Goal: Task Accomplishment & Management: Complete application form

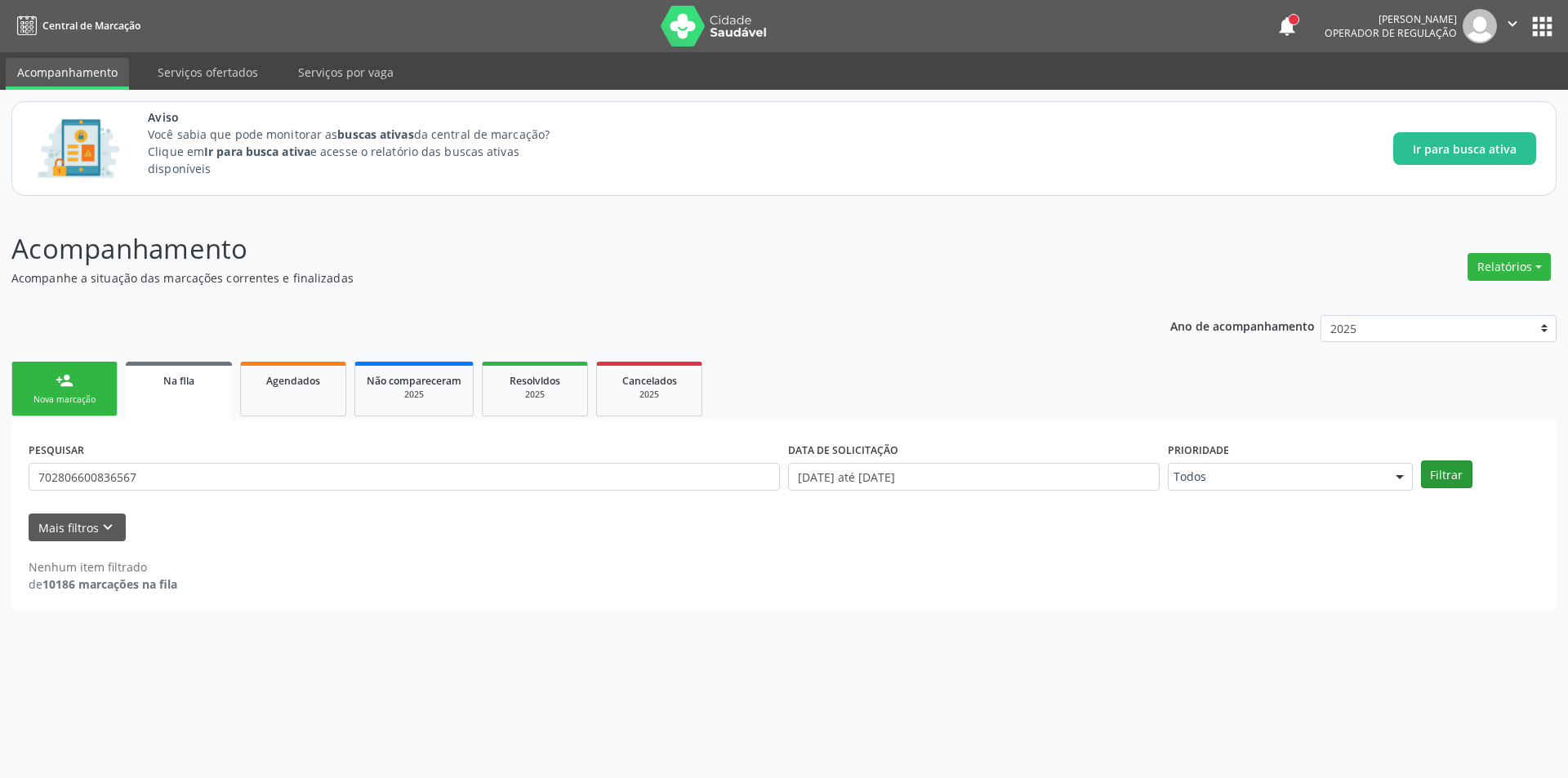
type input "702806600836567"
click at [1451, 478] on button "Filtrar" at bounding box center [1446, 475] width 51 height 28
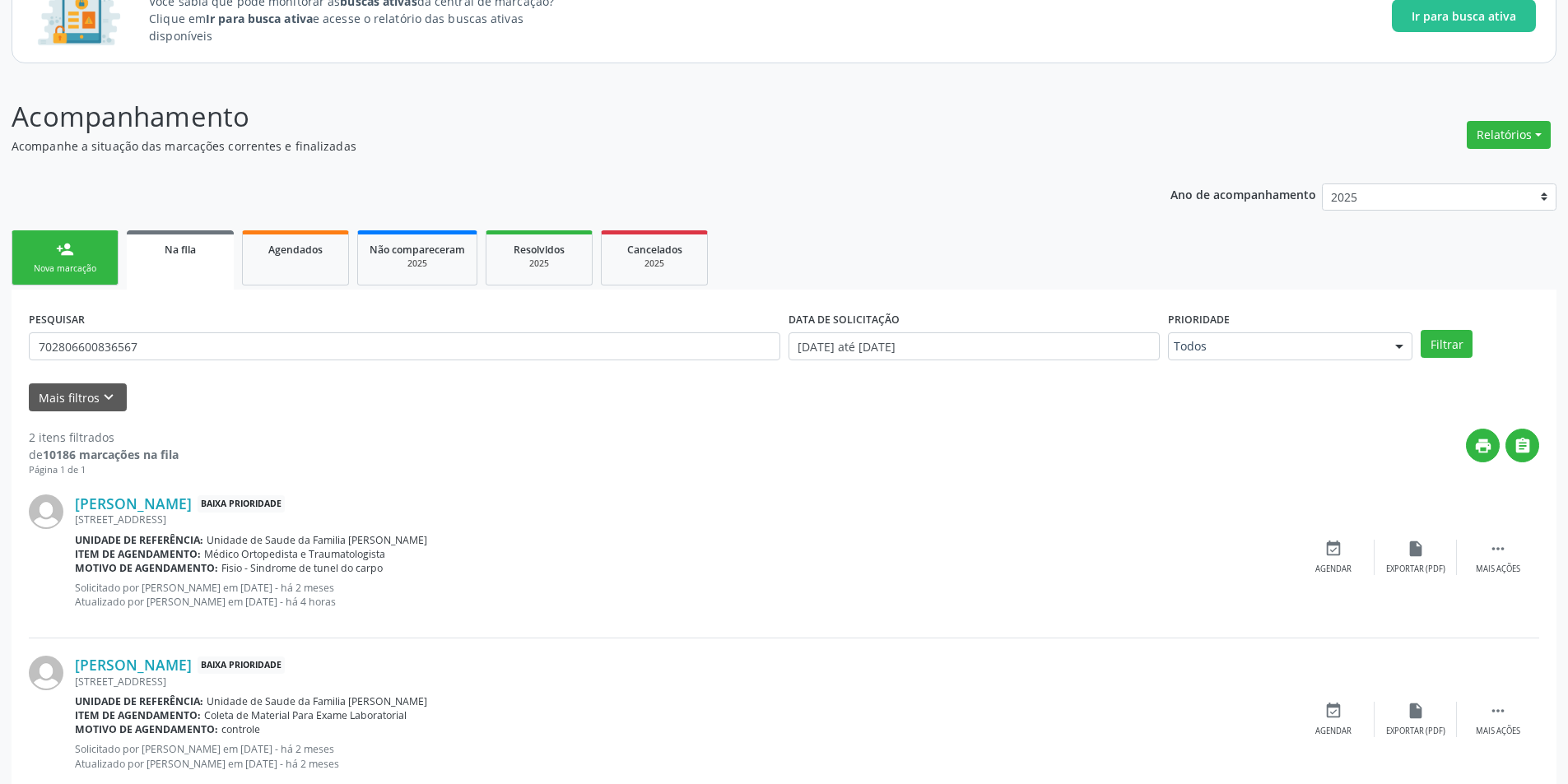
scroll to position [165, 0]
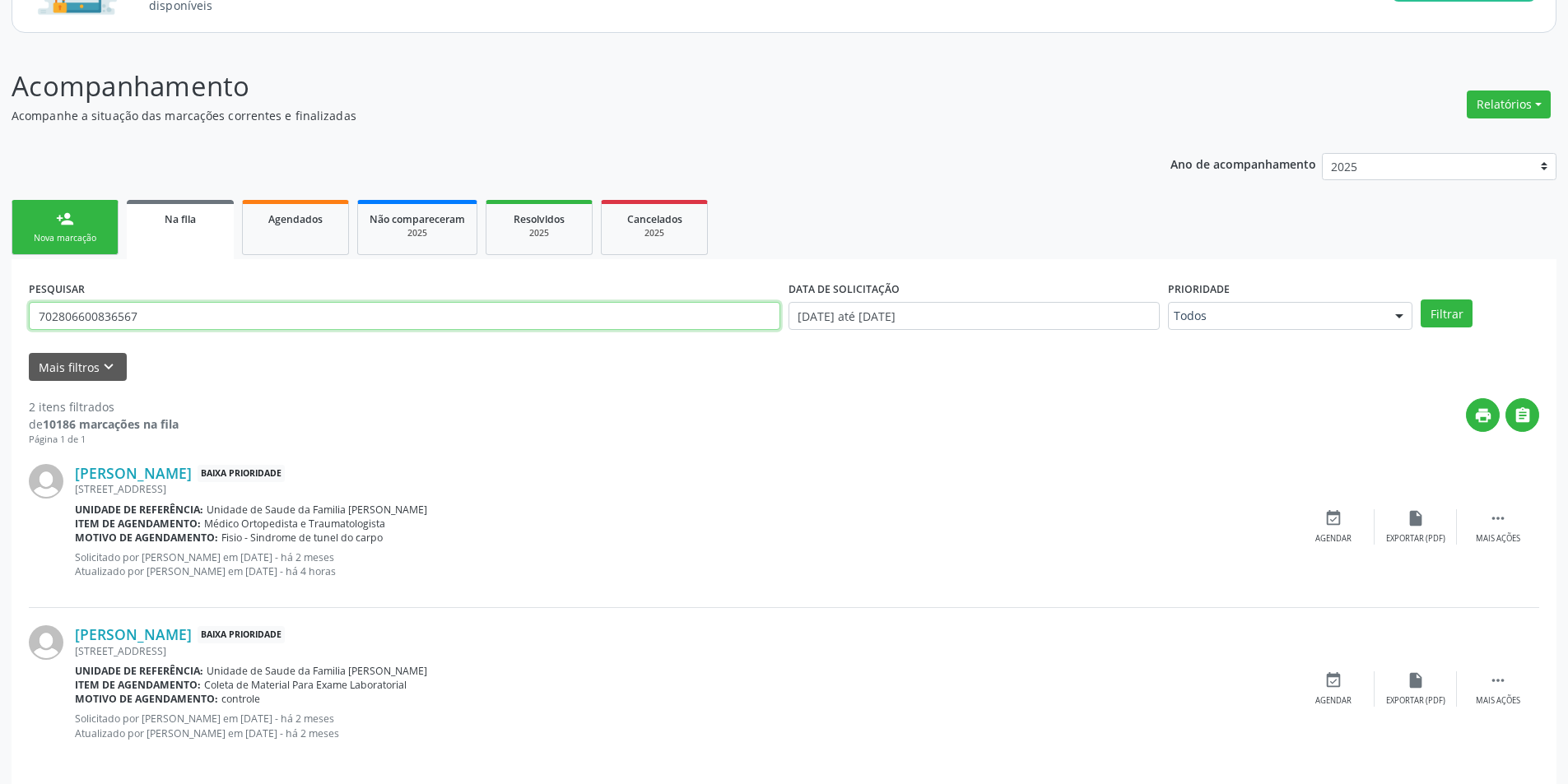
click at [96, 315] on input "702806600836567" at bounding box center [405, 317] width 752 height 28
click at [96, 312] on input "702806600836567" at bounding box center [405, 317] width 752 height 28
drag, startPoint x: 96, startPoint y: 312, endPoint x: 57, endPoint y: 317, distance: 39.3
click at [57, 317] on input "702806600836567" at bounding box center [405, 317] width 752 height 28
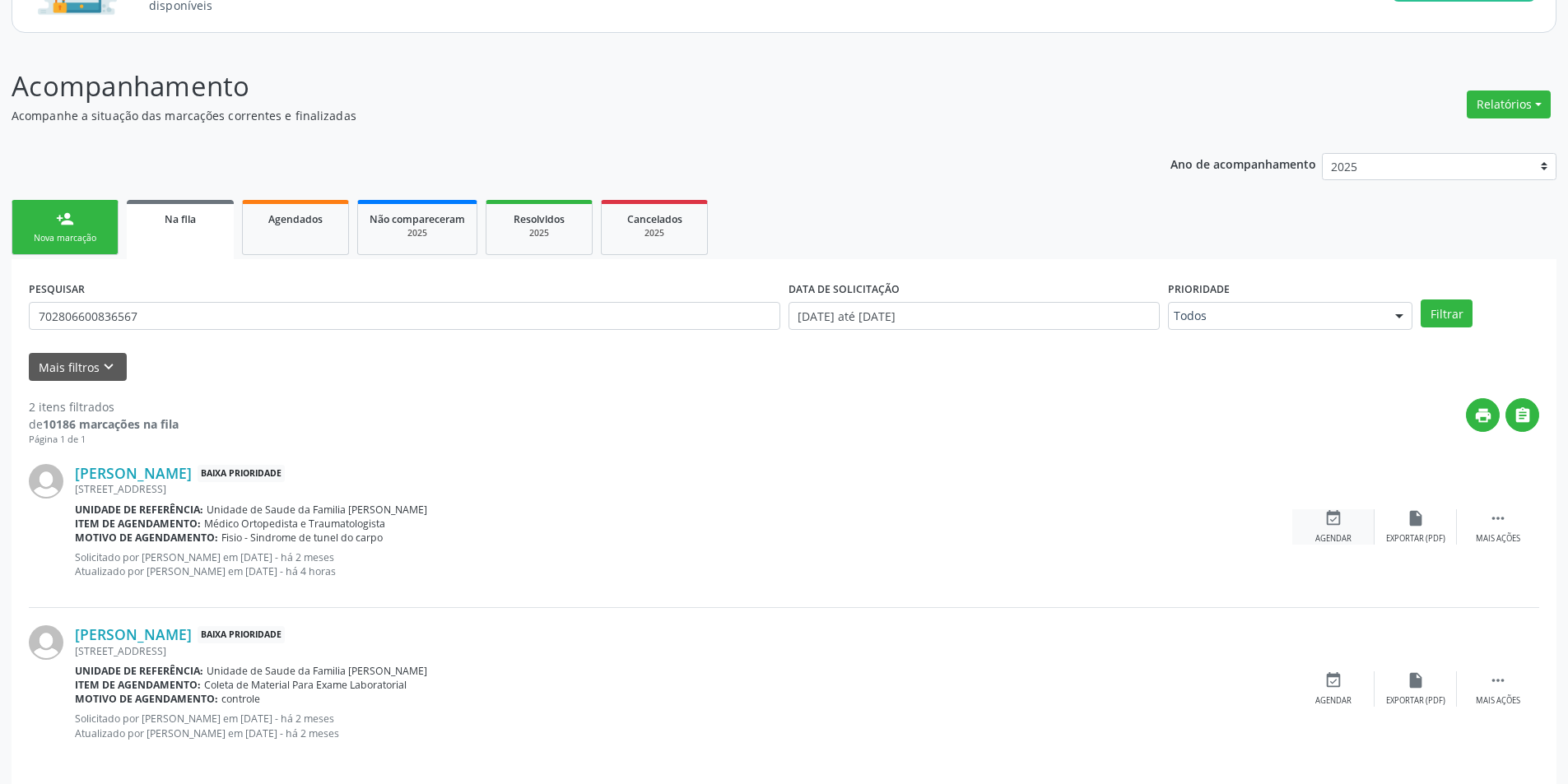
drag, startPoint x: 1354, startPoint y: 525, endPoint x: 1344, endPoint y: 525, distance: 10.0
click at [1353, 525] on div "event_available Agendar" at bounding box center [1333, 527] width 82 height 35
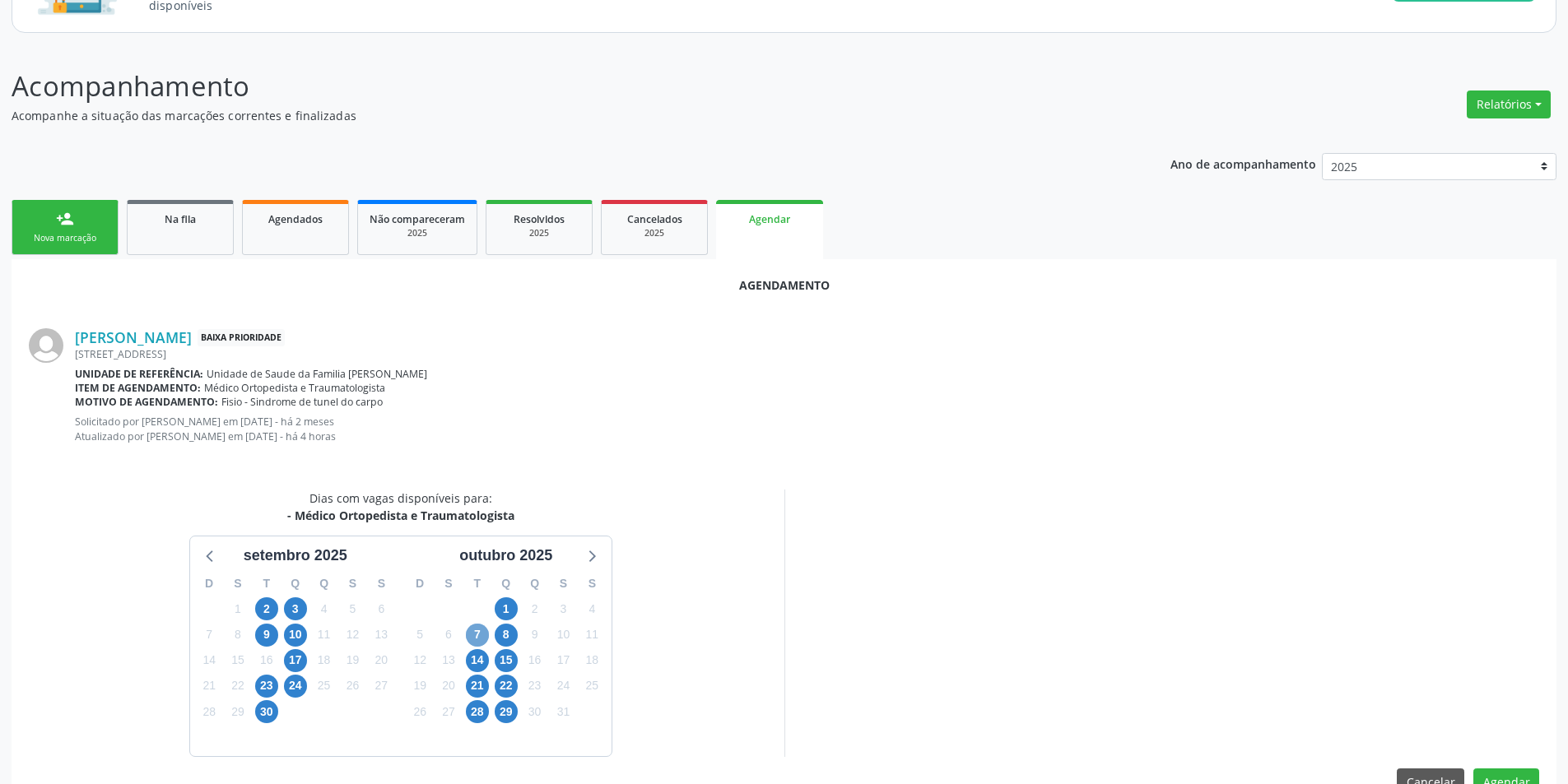
click at [475, 634] on span "7" at bounding box center [477, 636] width 23 height 23
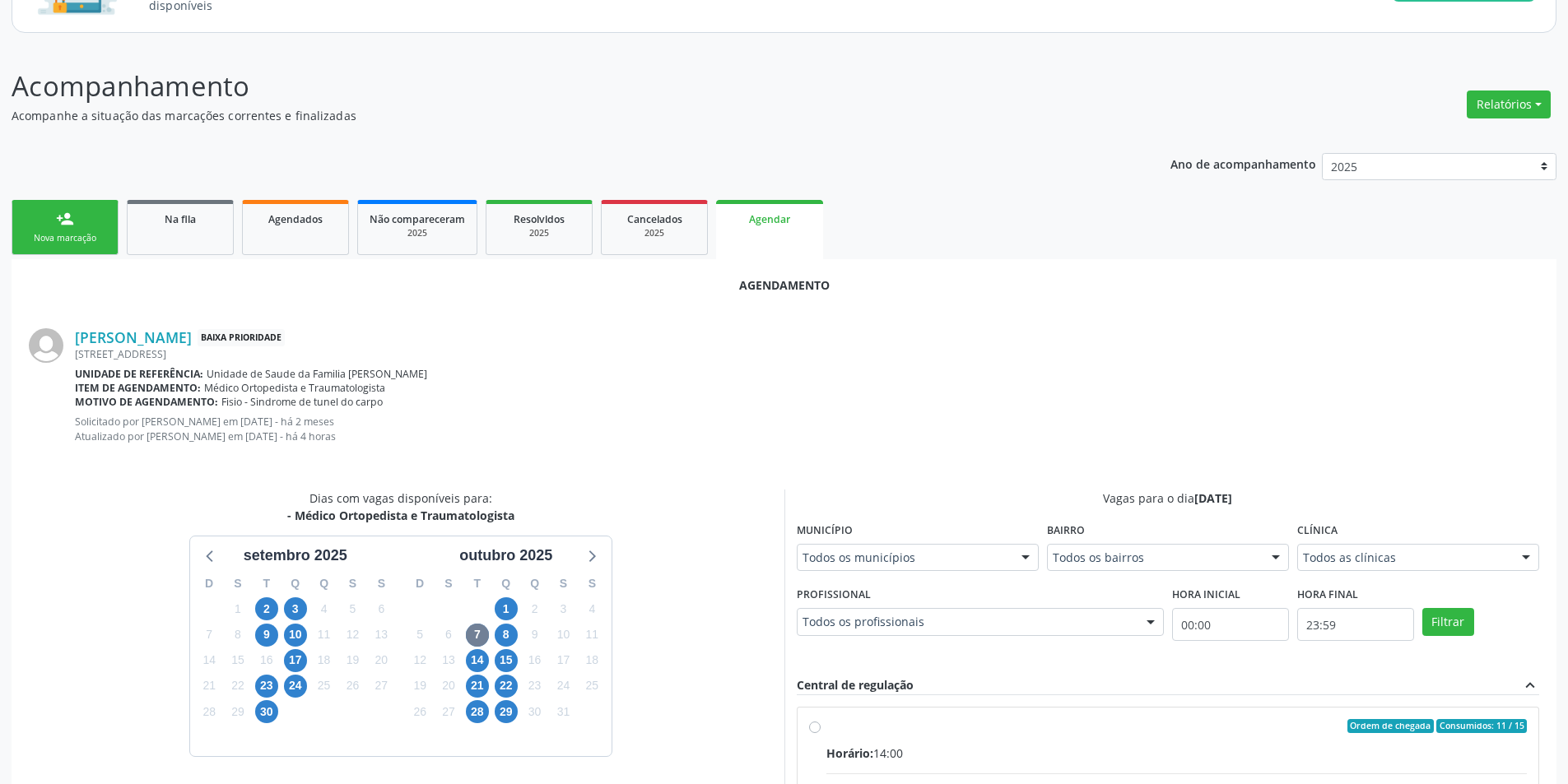
drag, startPoint x: 816, startPoint y: 727, endPoint x: 921, endPoint y: 572, distance: 187.2
click at [816, 727] on input "Ordem de chegada Consumidos: 11 / 15 Horário: 14:00 Clínica: Centro de Saude Pr…" at bounding box center [815, 727] width 12 height 15
radio input "true"
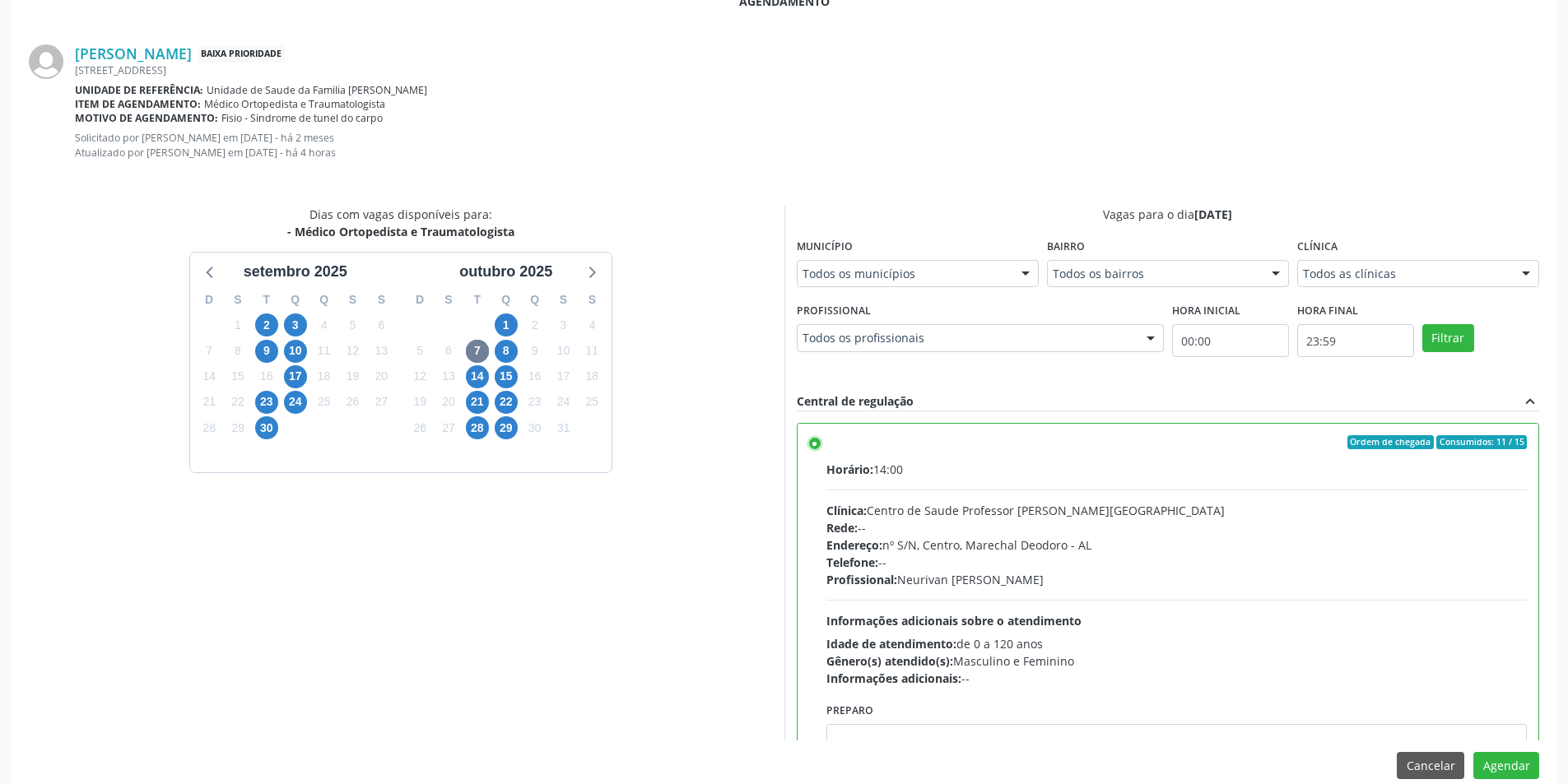
scroll to position [472, 0]
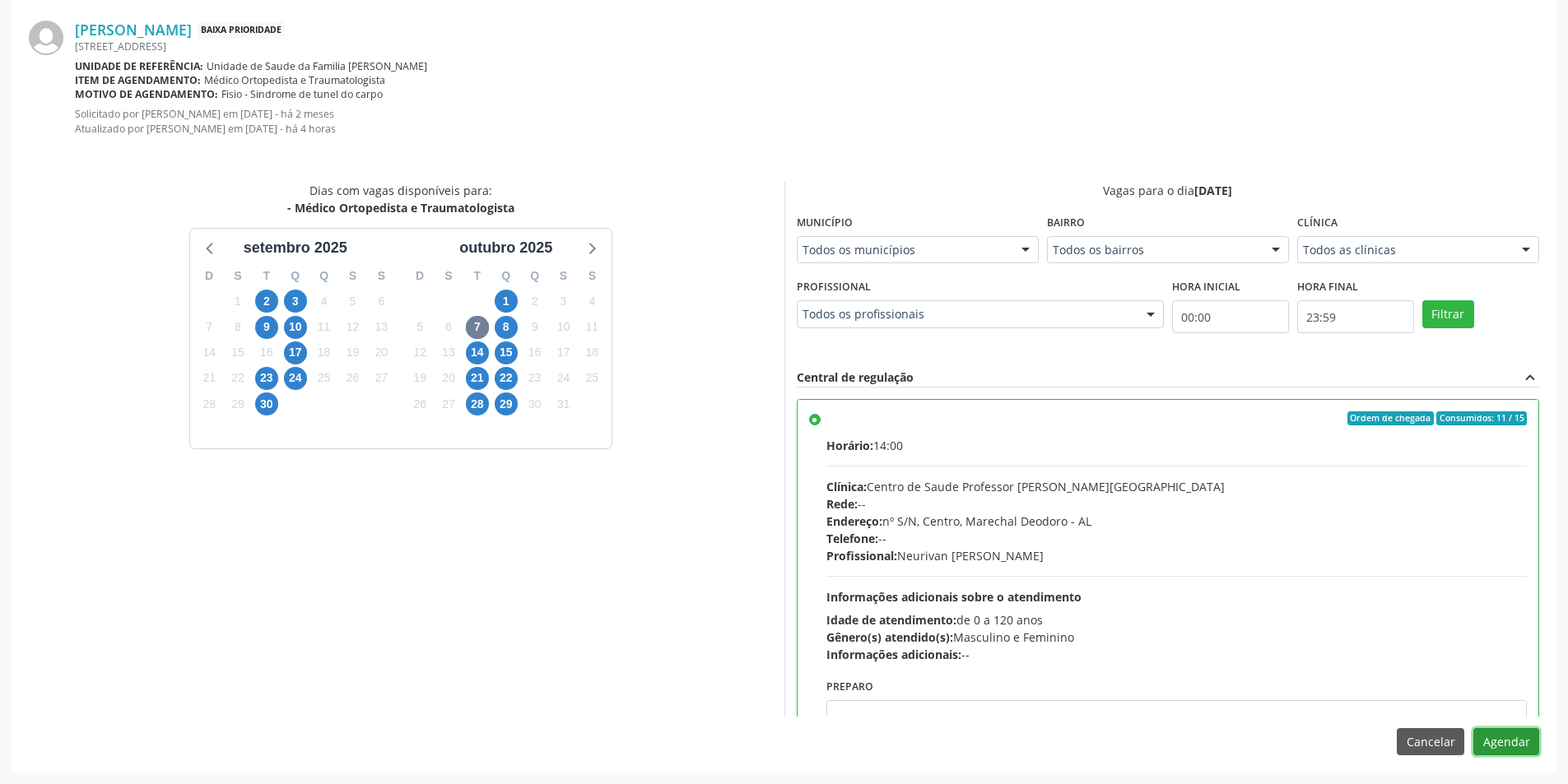
click at [1476, 746] on button "Agendar" at bounding box center [1506, 742] width 66 height 28
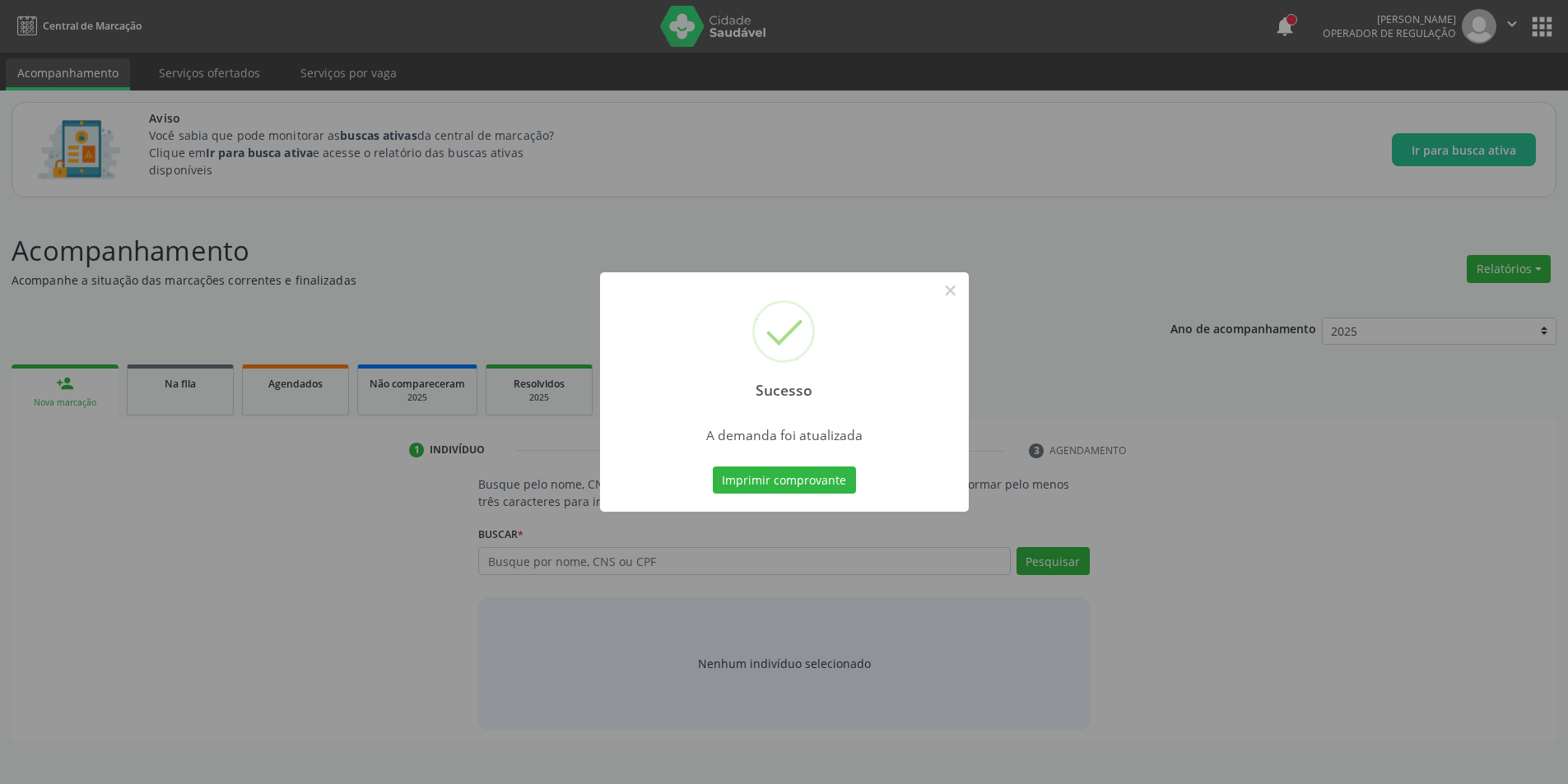
scroll to position [0, 0]
click at [959, 297] on button "×" at bounding box center [956, 291] width 28 height 28
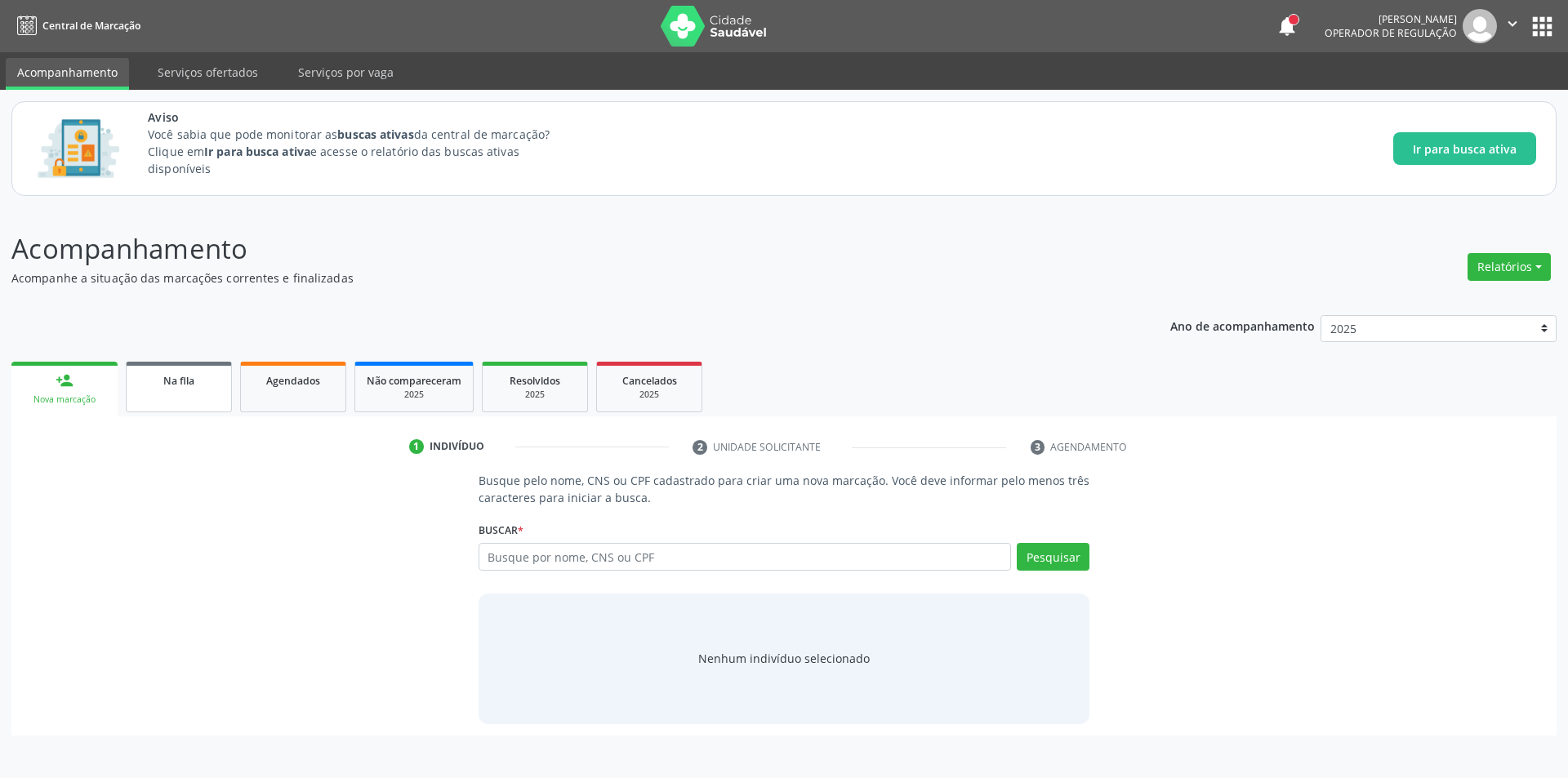
click at [167, 378] on span "Na fila" at bounding box center [179, 380] width 31 height 14
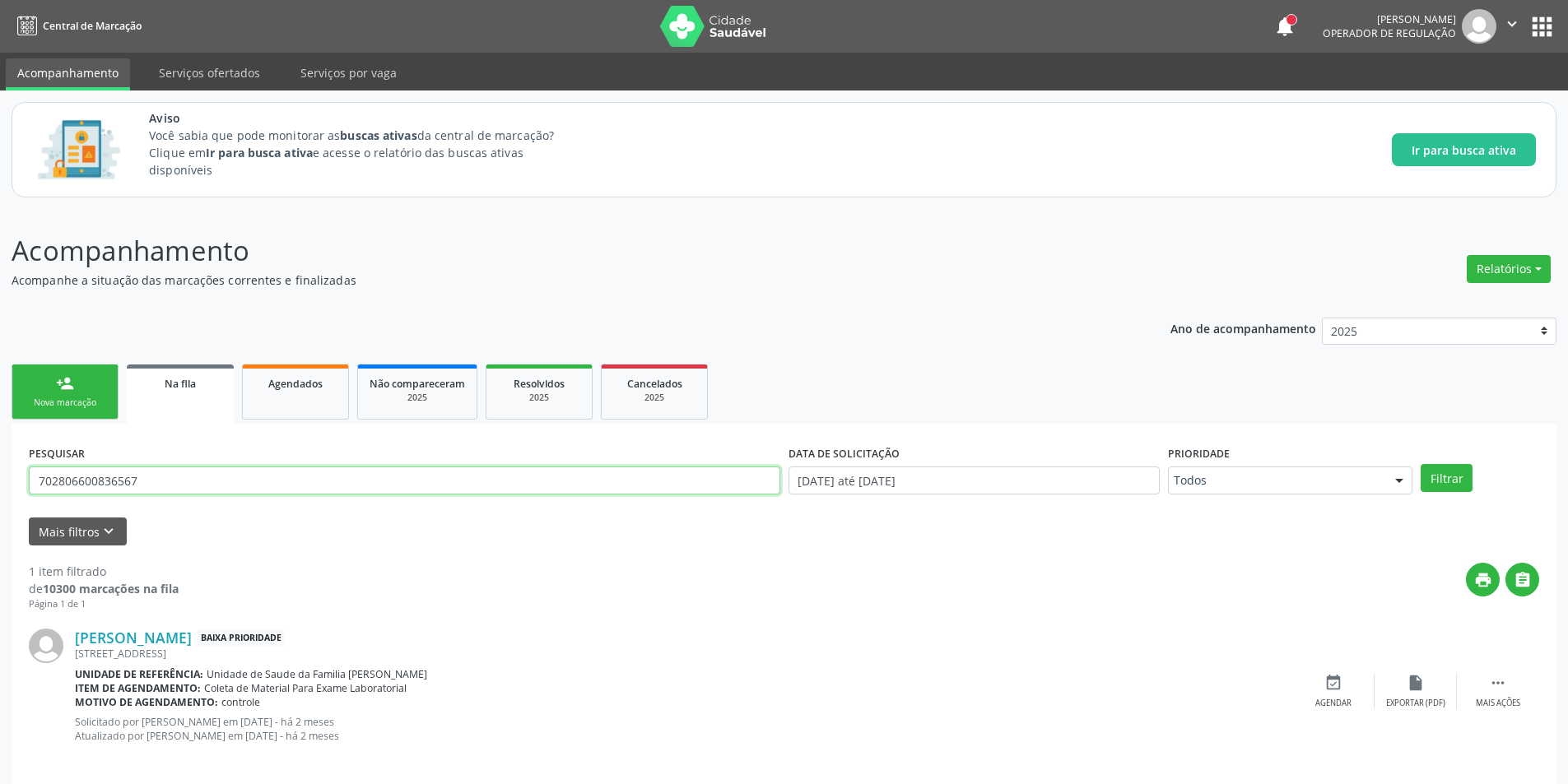
click at [185, 483] on input "702806600836567" at bounding box center [405, 481] width 752 height 28
type input "7"
type input "700008928322809"
click at [1456, 468] on button "Filtrar" at bounding box center [1446, 478] width 52 height 28
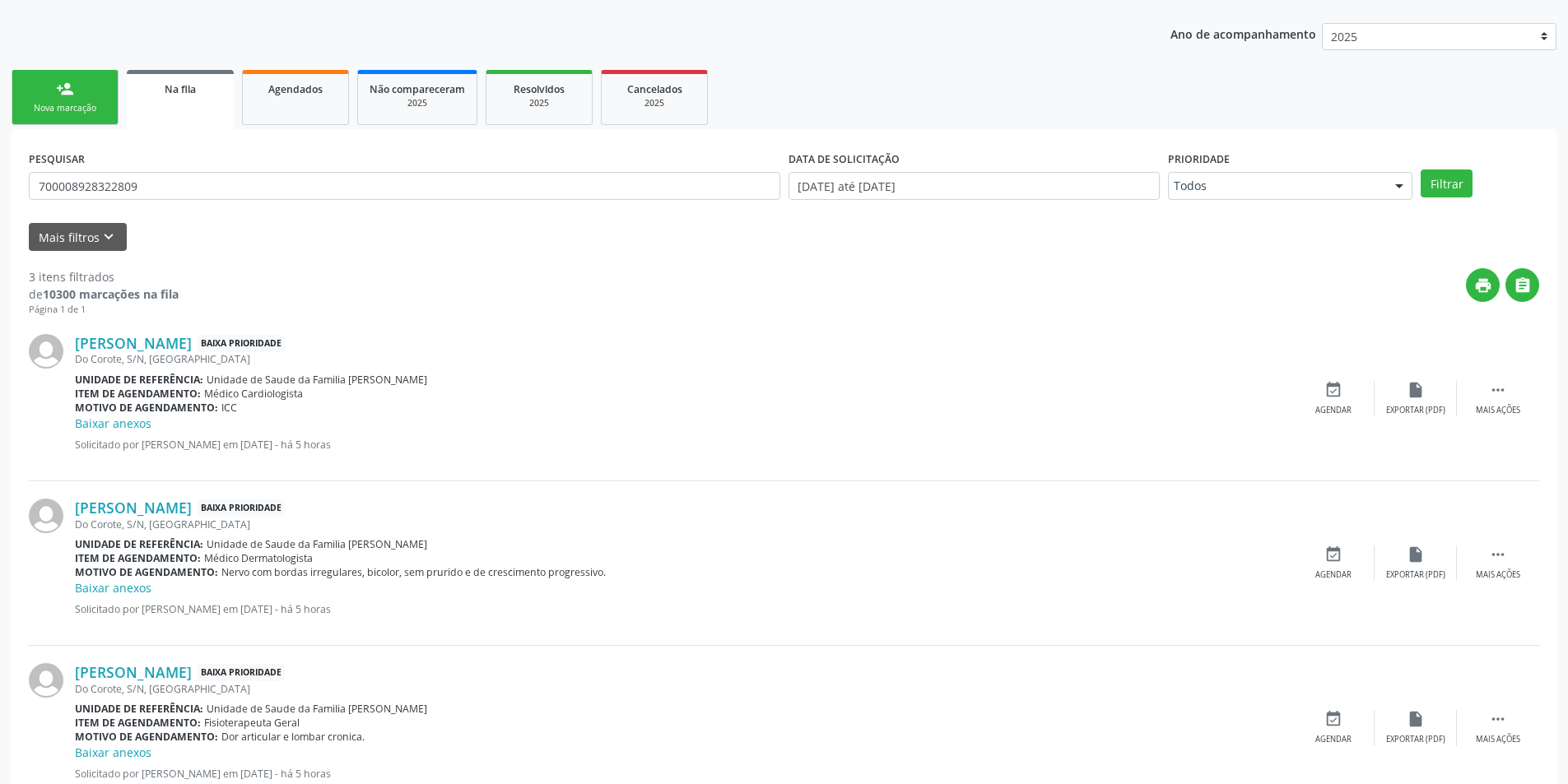
scroll to position [267, 0]
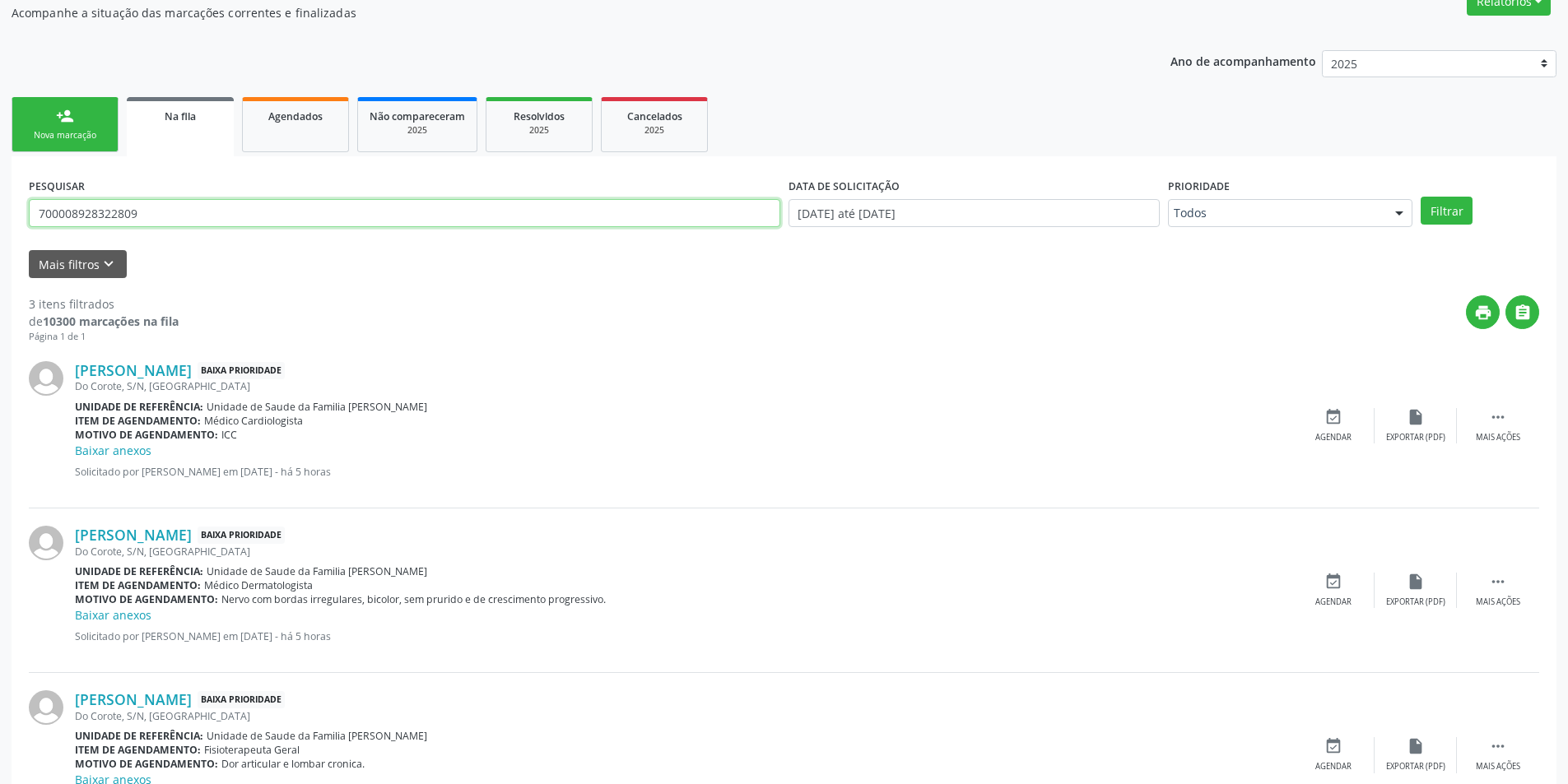
click at [102, 214] on input "700008928322809" at bounding box center [405, 213] width 752 height 28
click at [1321, 587] on div "event_available Agendar" at bounding box center [1333, 590] width 82 height 35
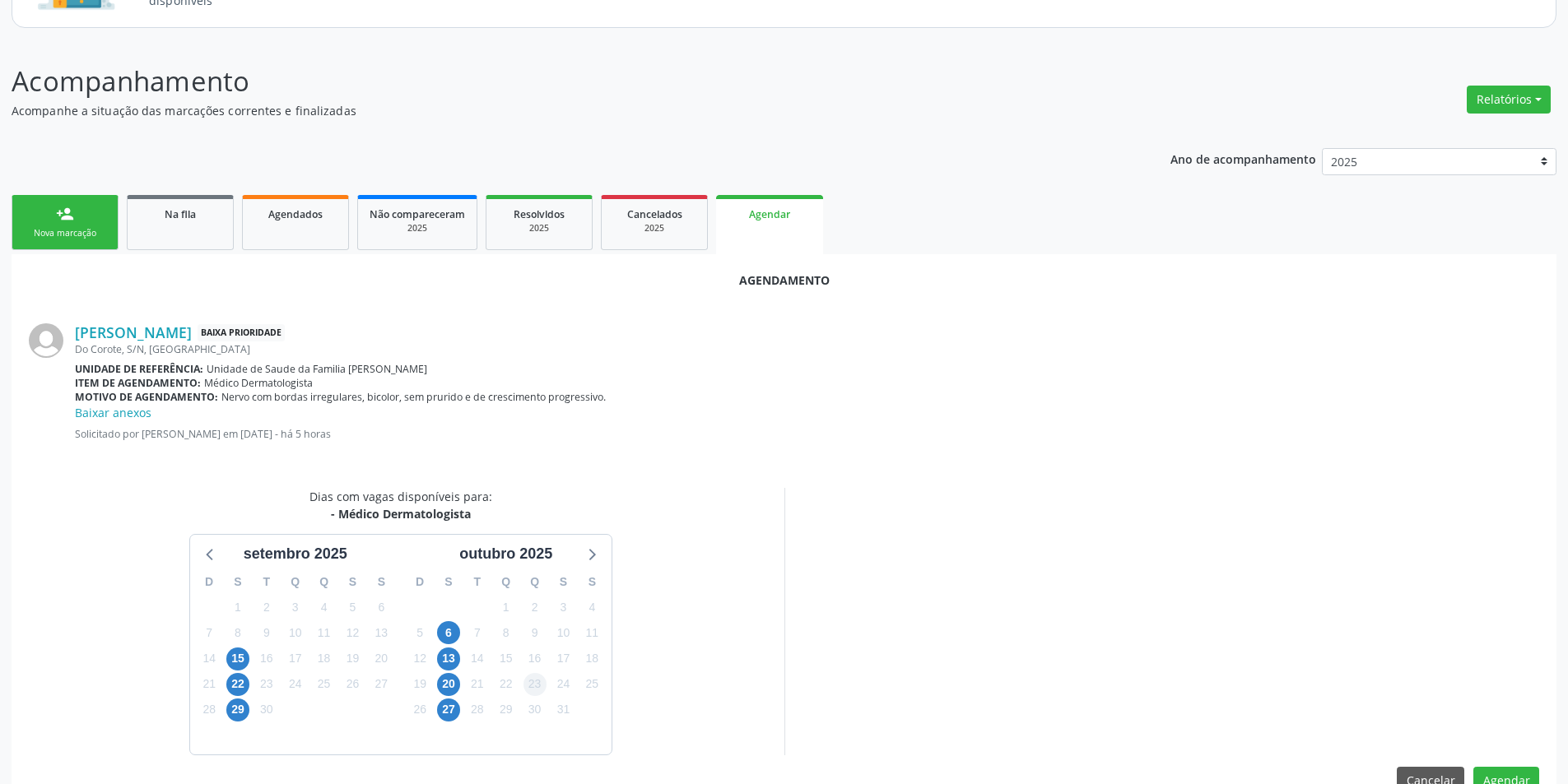
scroll to position [208, 0]
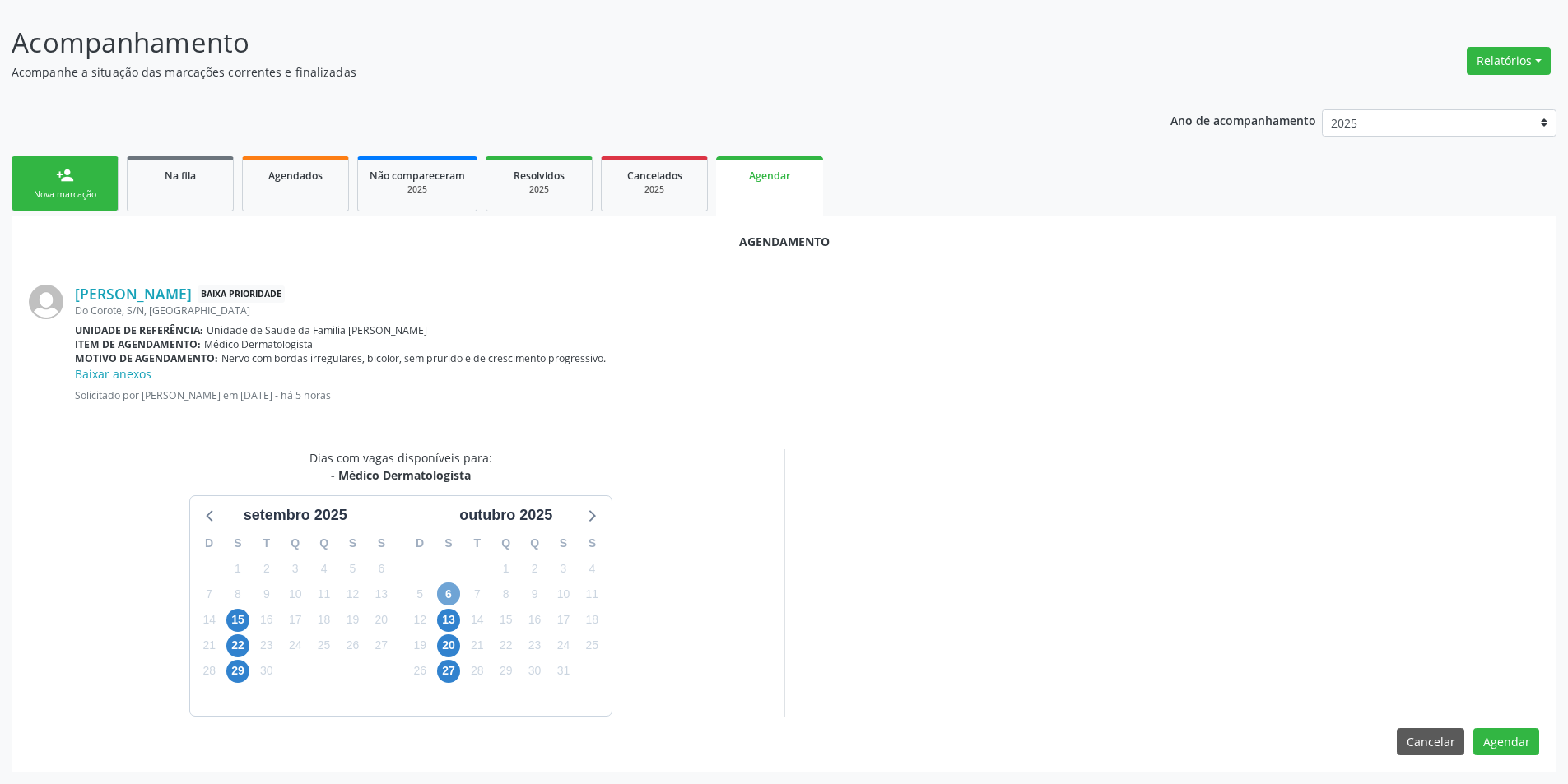
click at [453, 591] on span "6" at bounding box center [449, 594] width 23 height 23
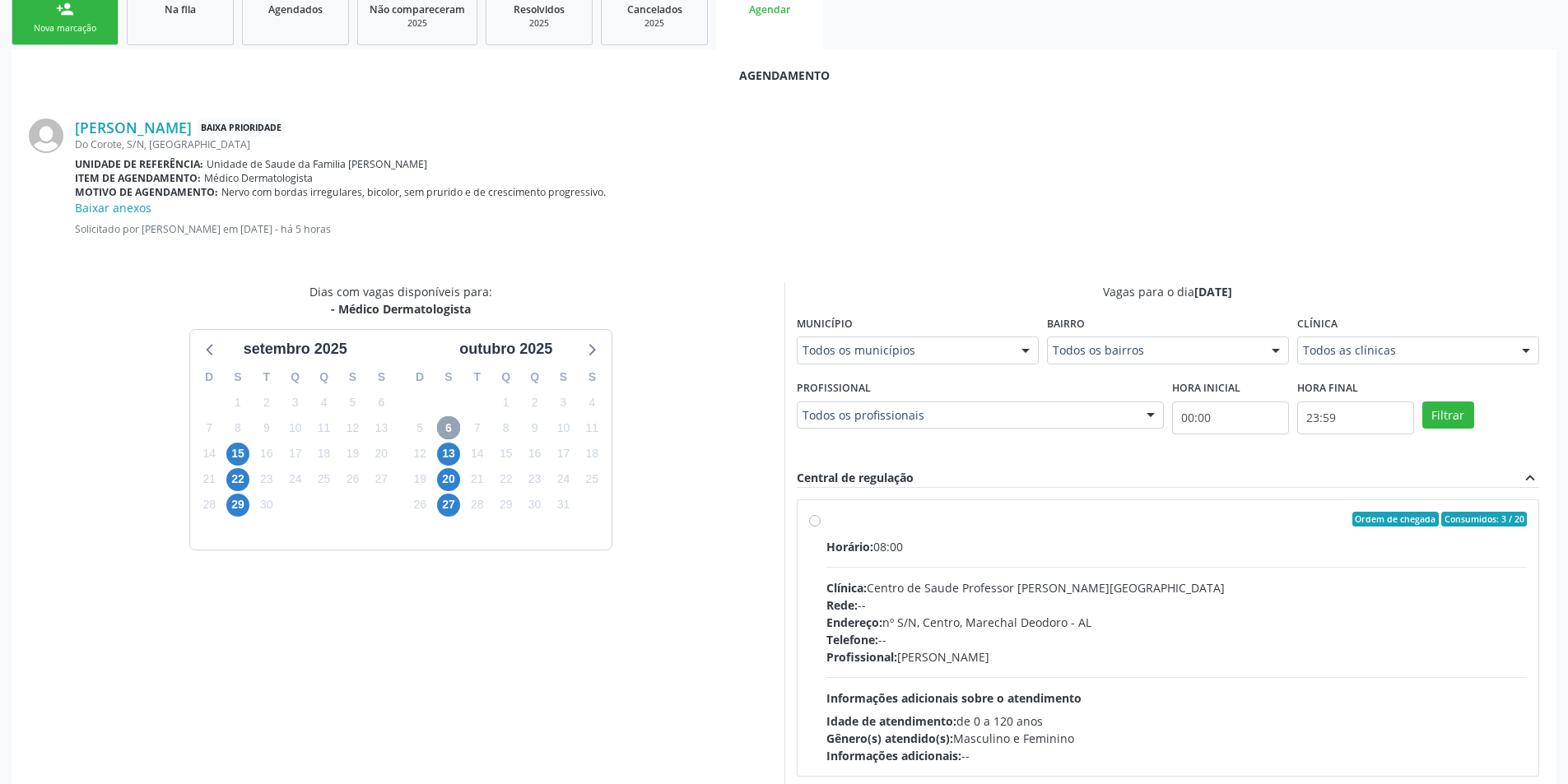
scroll to position [364, 0]
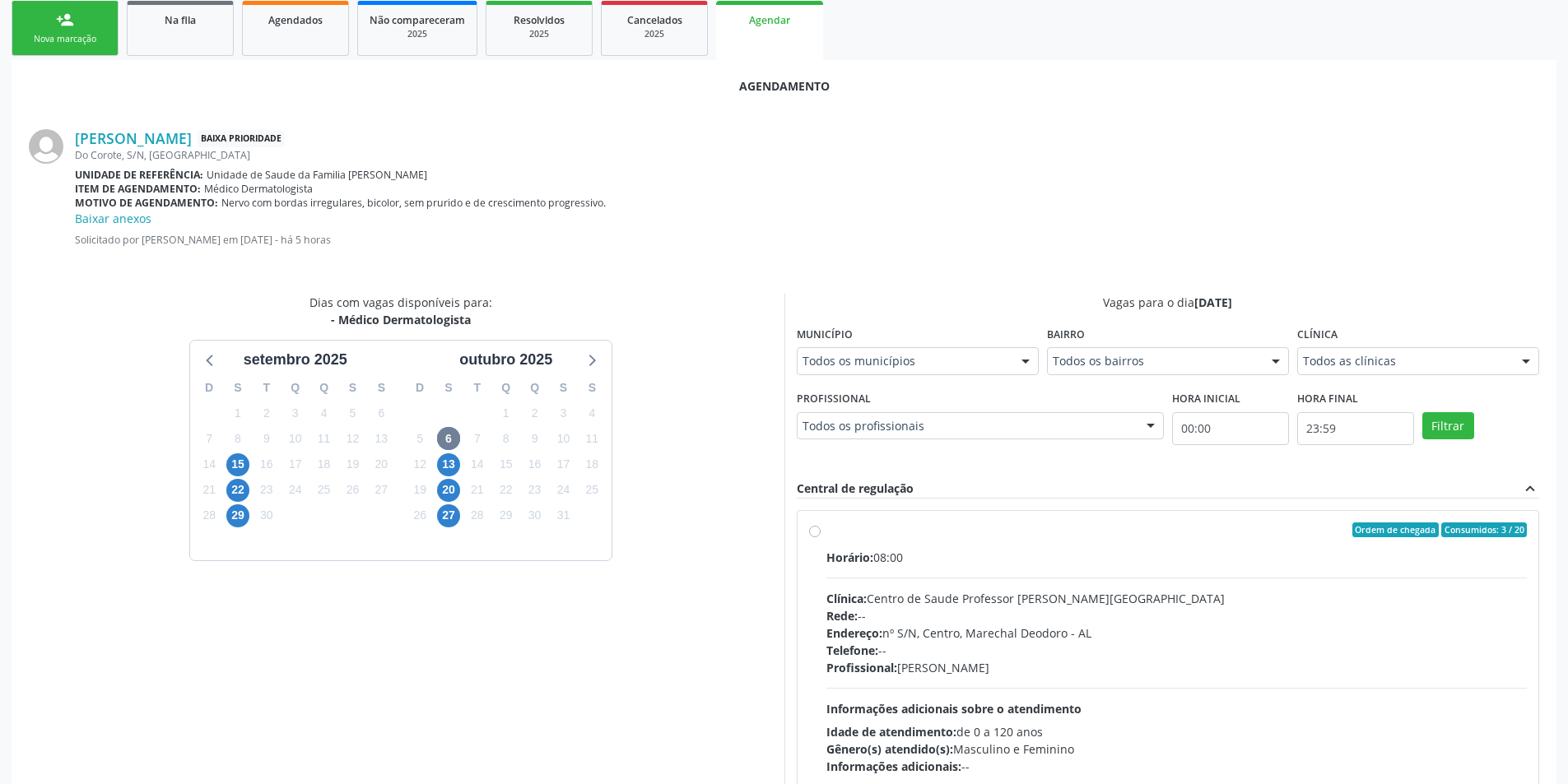
click at [826, 527] on label "Ordem de chegada Consumidos: 3 / 20 Horário: 08:00 Clínica: Centro de Saude Pro…" at bounding box center [1177, 648] width 702 height 252
click at [811, 527] on input "Ordem de chegada Consumidos: 3 / 20 Horário: 08:00 Clínica: Centro de Saude Pro…" at bounding box center [815, 530] width 12 height 15
radio input "true"
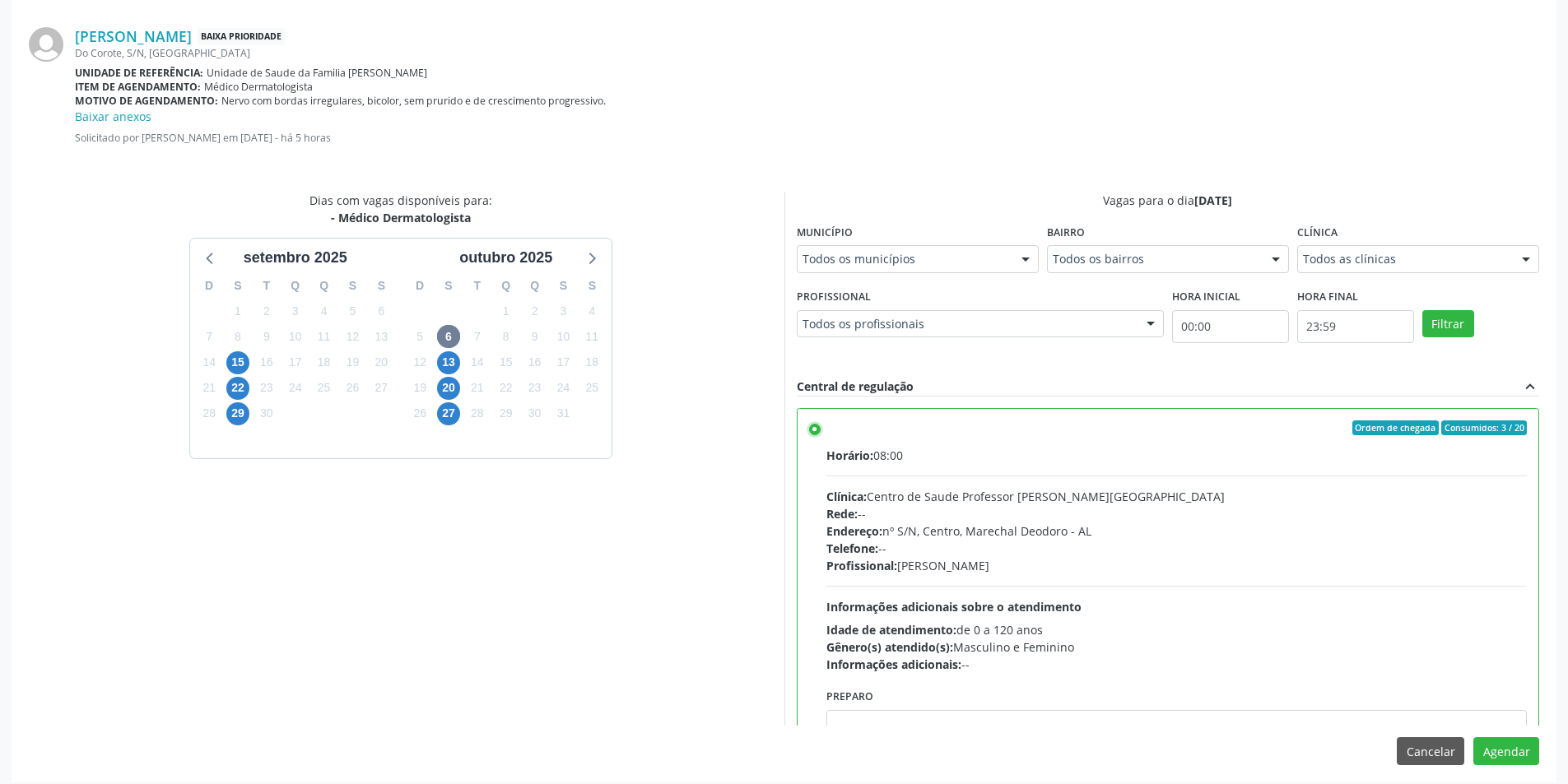
scroll to position [476, 0]
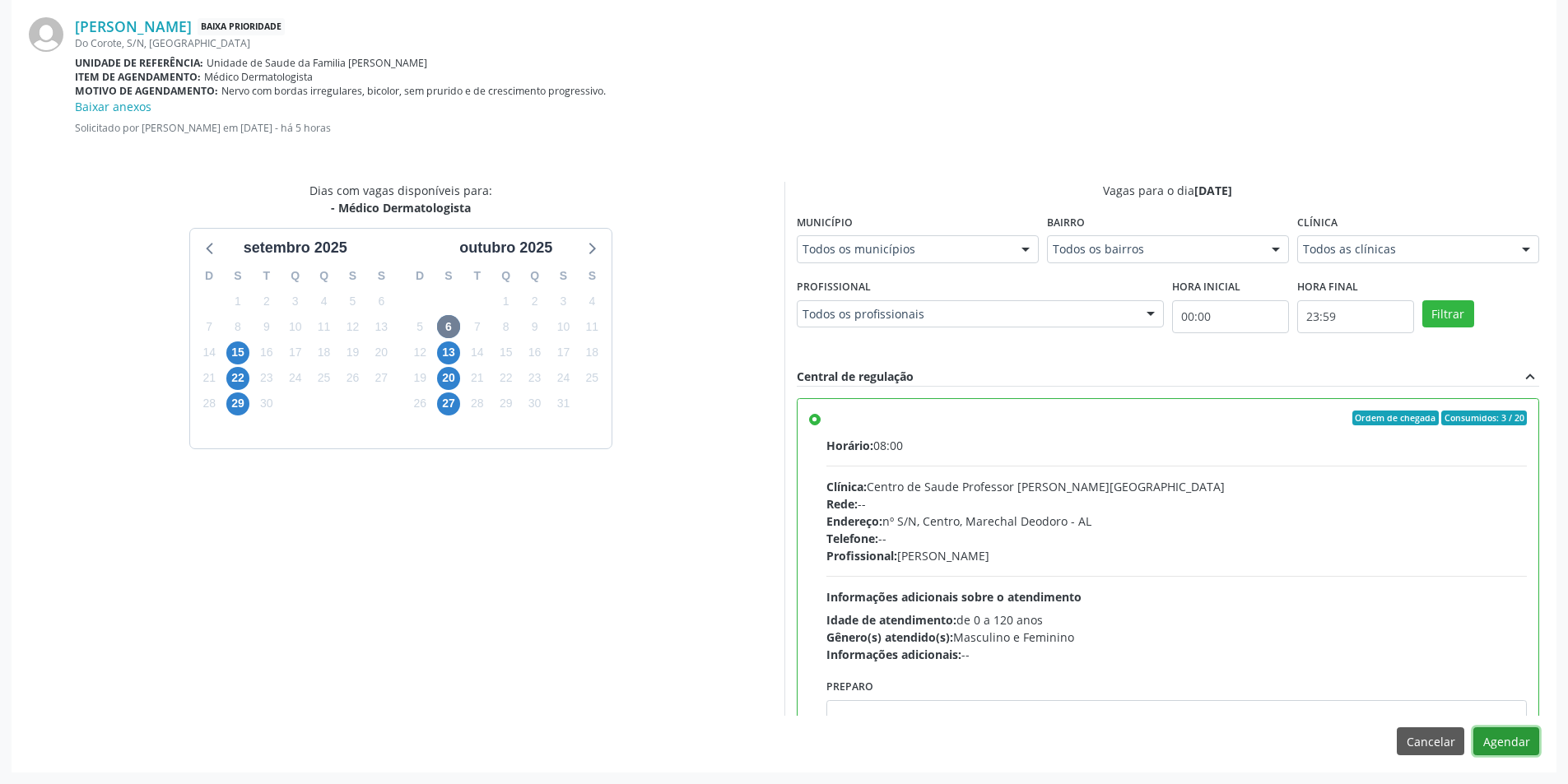
click at [1523, 747] on button "Agendar" at bounding box center [1506, 742] width 66 height 28
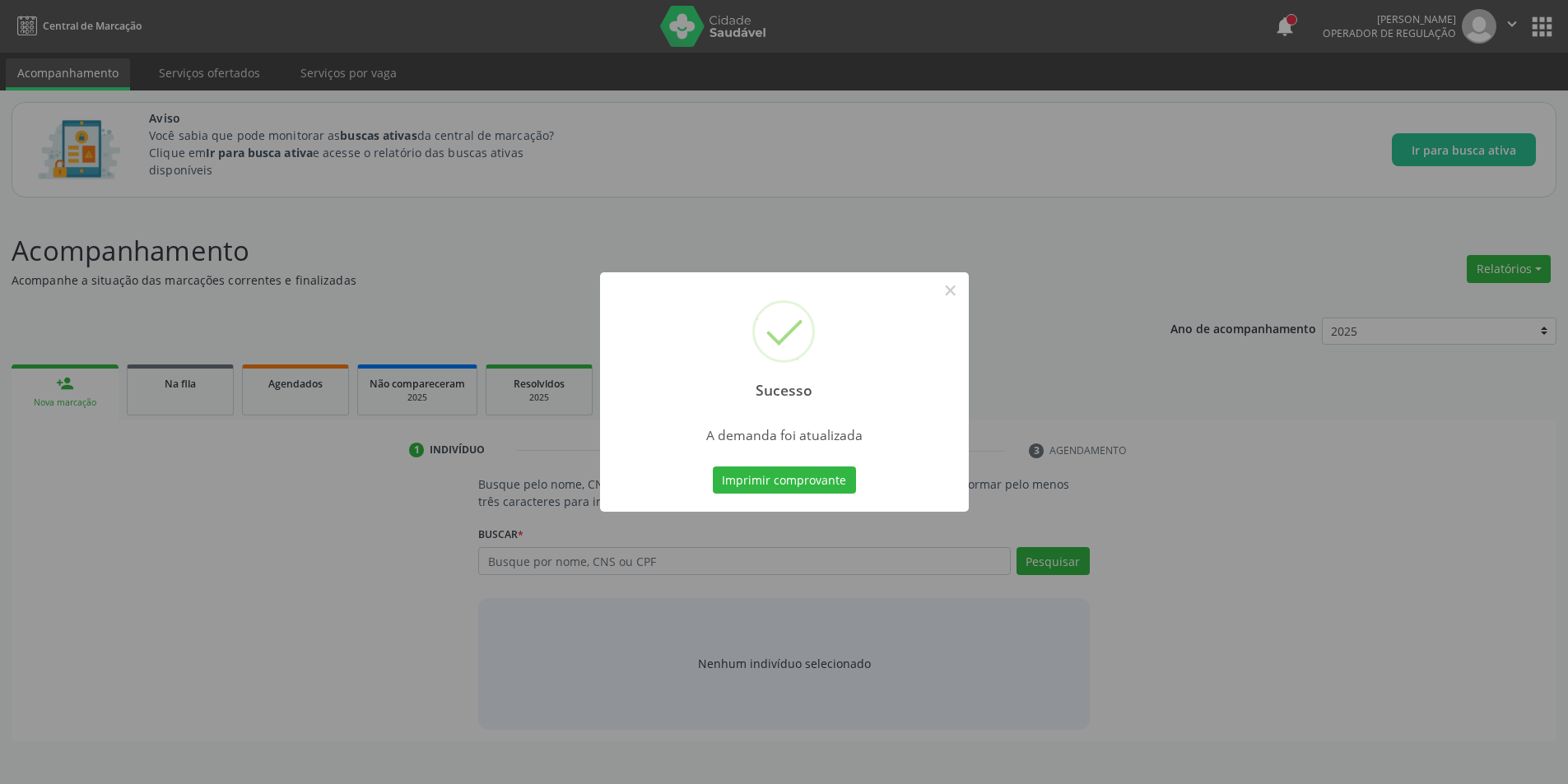
scroll to position [0, 0]
click at [959, 294] on button "×" at bounding box center [956, 291] width 28 height 28
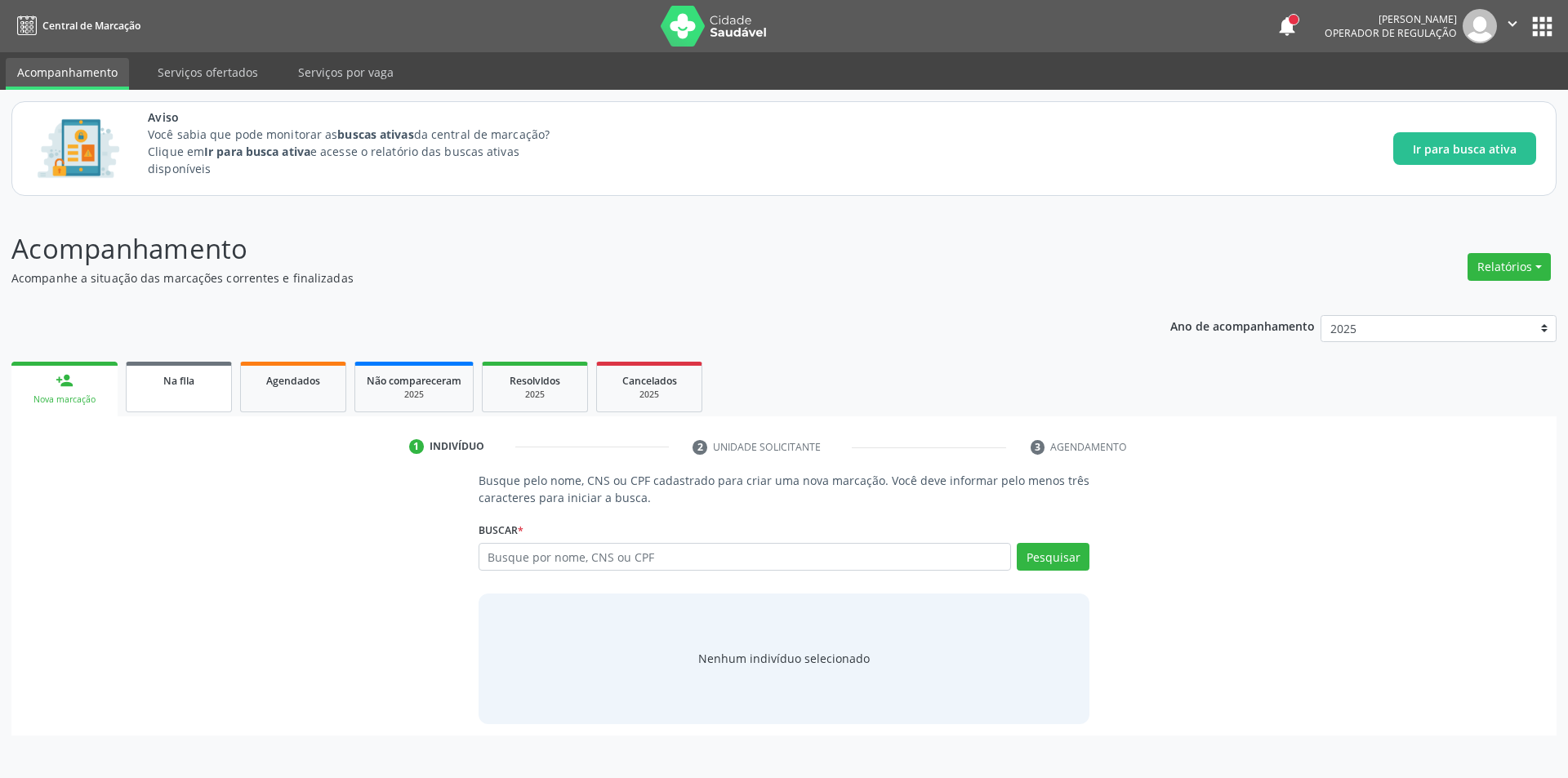
click at [201, 396] on link "Na fila" at bounding box center [179, 387] width 106 height 50
